Goal: Task Accomplishment & Management: Manage account settings

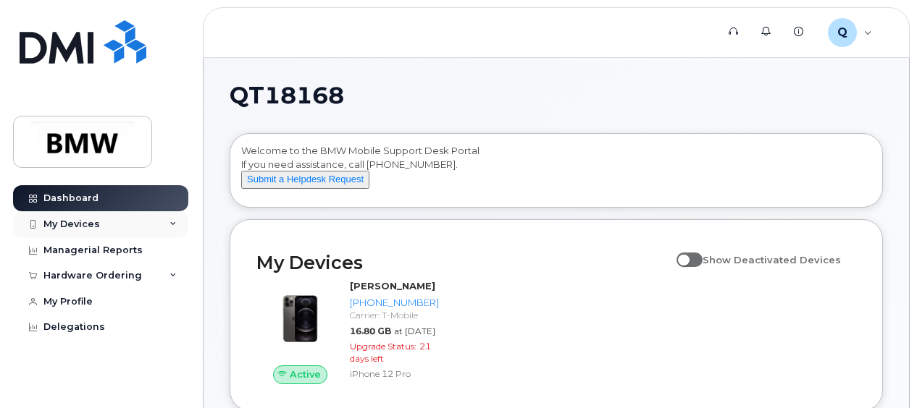
click at [109, 220] on div "My Devices" at bounding box center [100, 224] width 175 height 26
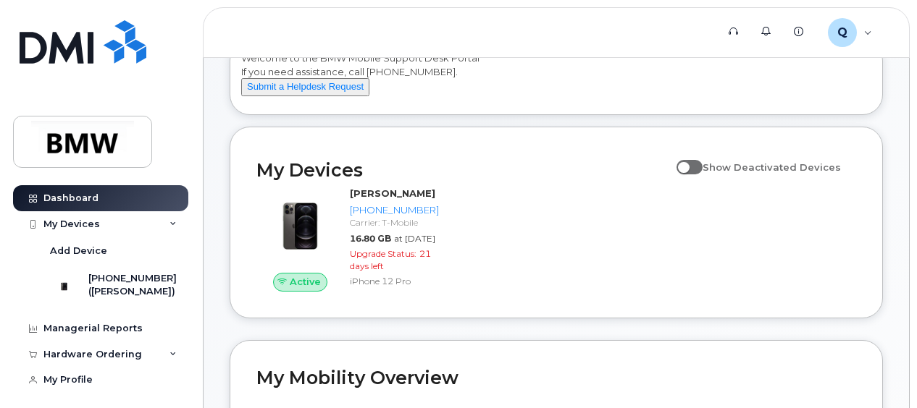
scroll to position [72, 0]
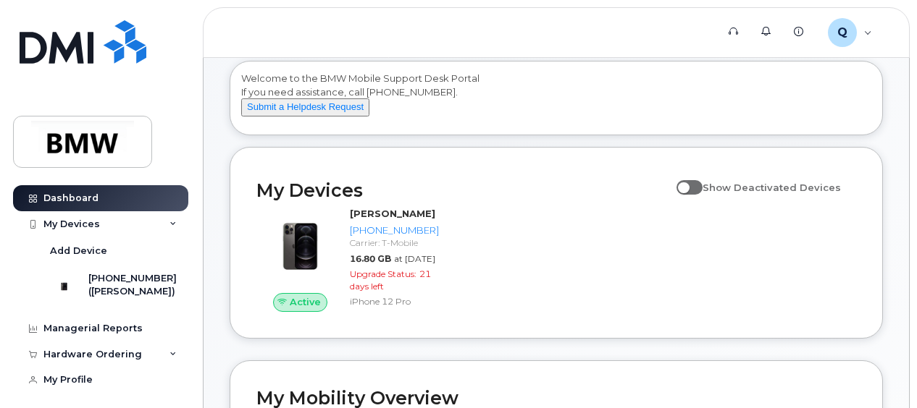
click at [693, 195] on span at bounding box center [689, 187] width 26 height 14
click at [688, 185] on input "Show Deactivated Devices" at bounding box center [682, 180] width 12 height 12
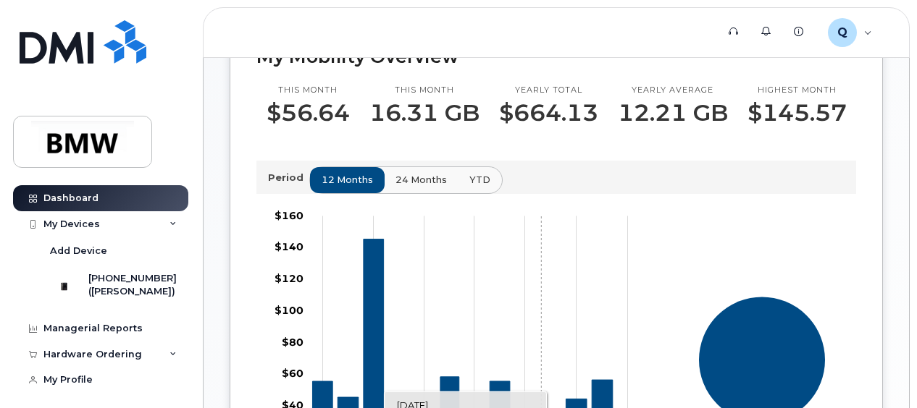
scroll to position [189, 0]
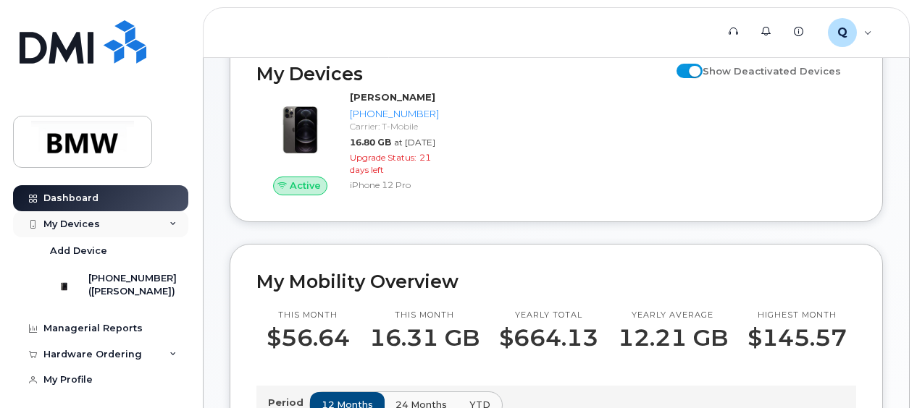
click at [79, 225] on div "My Devices" at bounding box center [71, 225] width 56 height 12
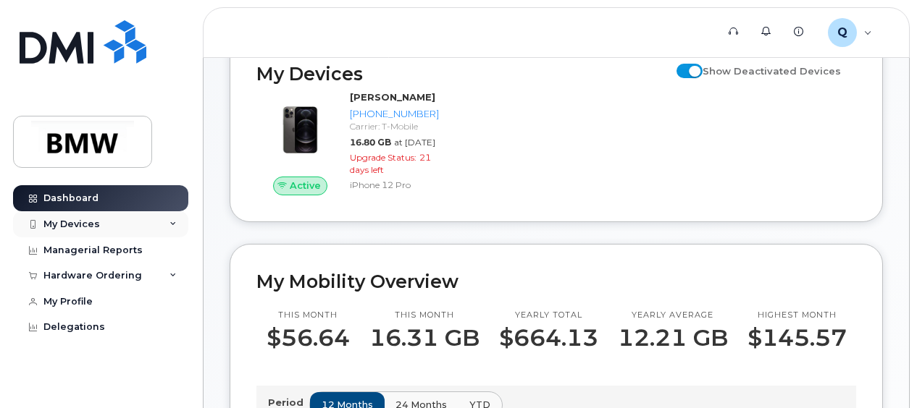
click at [174, 223] on icon at bounding box center [172, 224] width 7 height 7
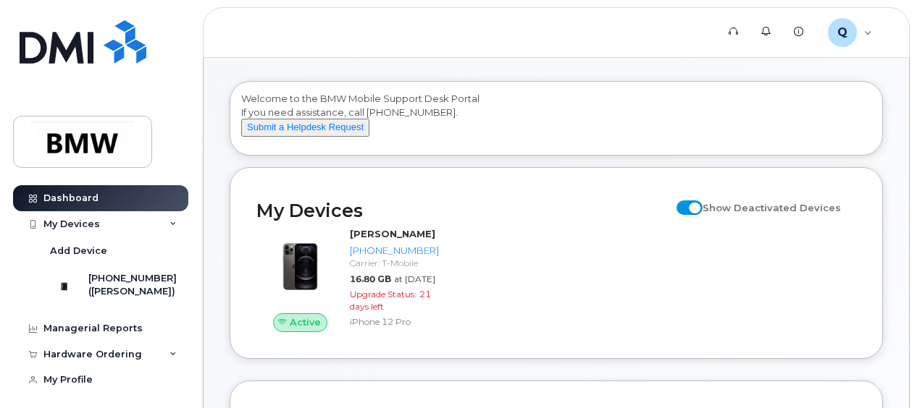
scroll to position [72, 0]
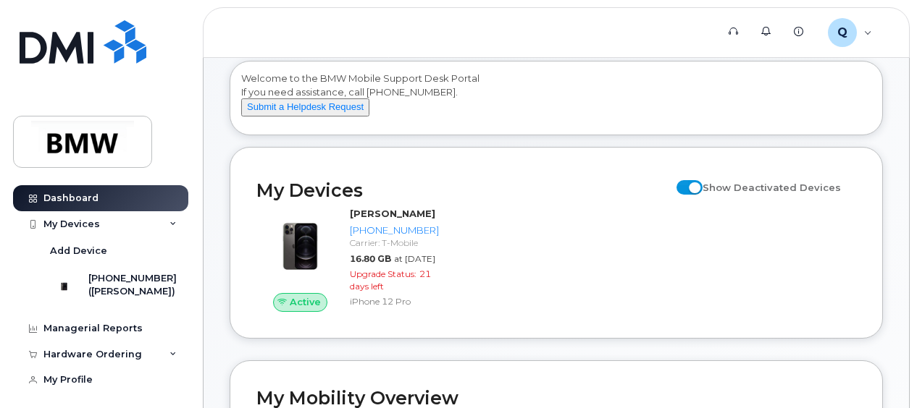
click at [703, 195] on span at bounding box center [689, 187] width 26 height 14
click at [688, 185] on input "Show Deactivated Devices" at bounding box center [682, 180] width 12 height 12
checkbox input "false"
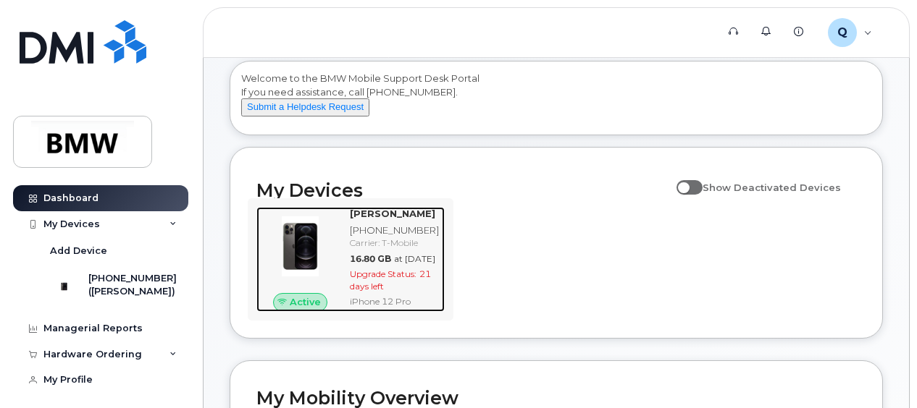
click at [377, 249] on div "Carrier: T-Mobile" at bounding box center [394, 243] width 89 height 12
